Goal: Transaction & Acquisition: Subscribe to service/newsletter

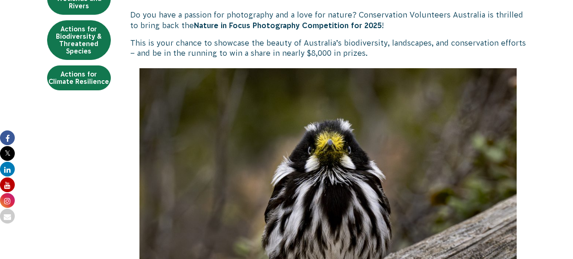
scroll to position [272, 0]
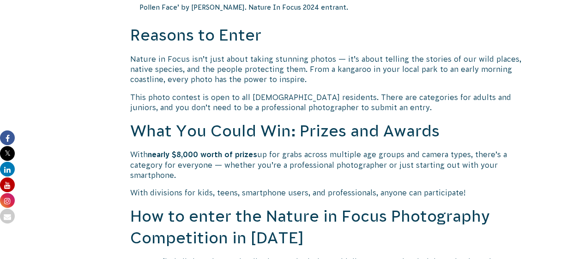
scroll to position [654, 0]
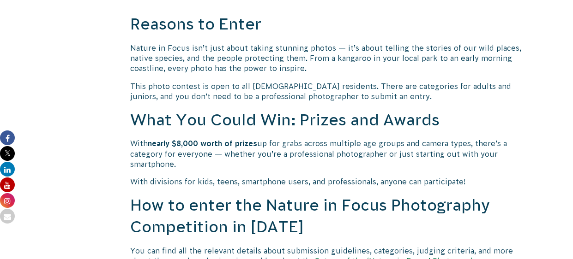
click at [259, 153] on p "With nearly $8,000 worth of prizes up for grabs across multiple age groups and …" at bounding box center [328, 153] width 396 height 31
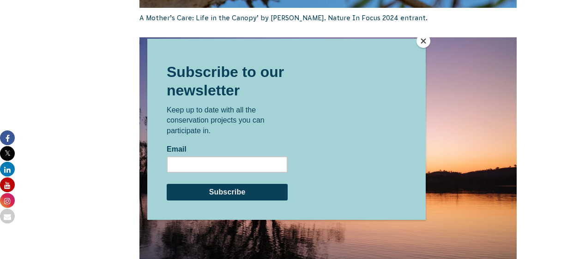
scroll to position [1567, 0]
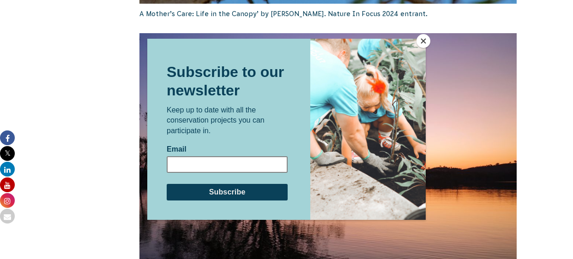
click at [248, 172] on input "Email" at bounding box center [227, 164] width 121 height 17
click at [481, 168] on div at bounding box center [286, 129] width 573 height 259
click at [228, 168] on input "brimah10" at bounding box center [227, 164] width 121 height 17
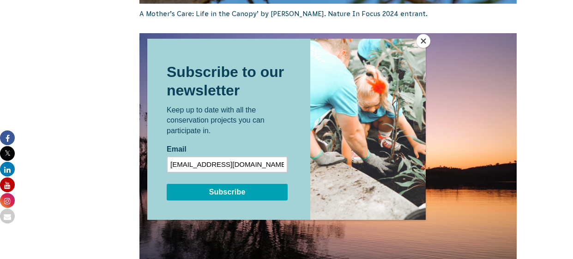
type input "[EMAIL_ADDRESS][DOMAIN_NAME]"
click at [197, 197] on input "Subscribe" at bounding box center [227, 192] width 121 height 17
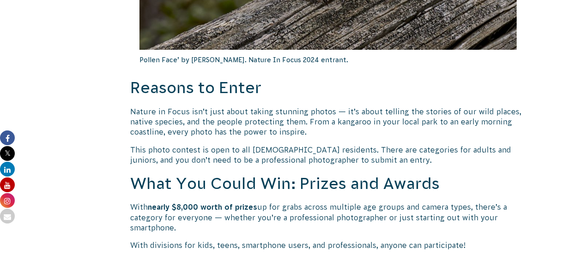
scroll to position [524, 0]
